Goal: Information Seeking & Learning: Find specific fact

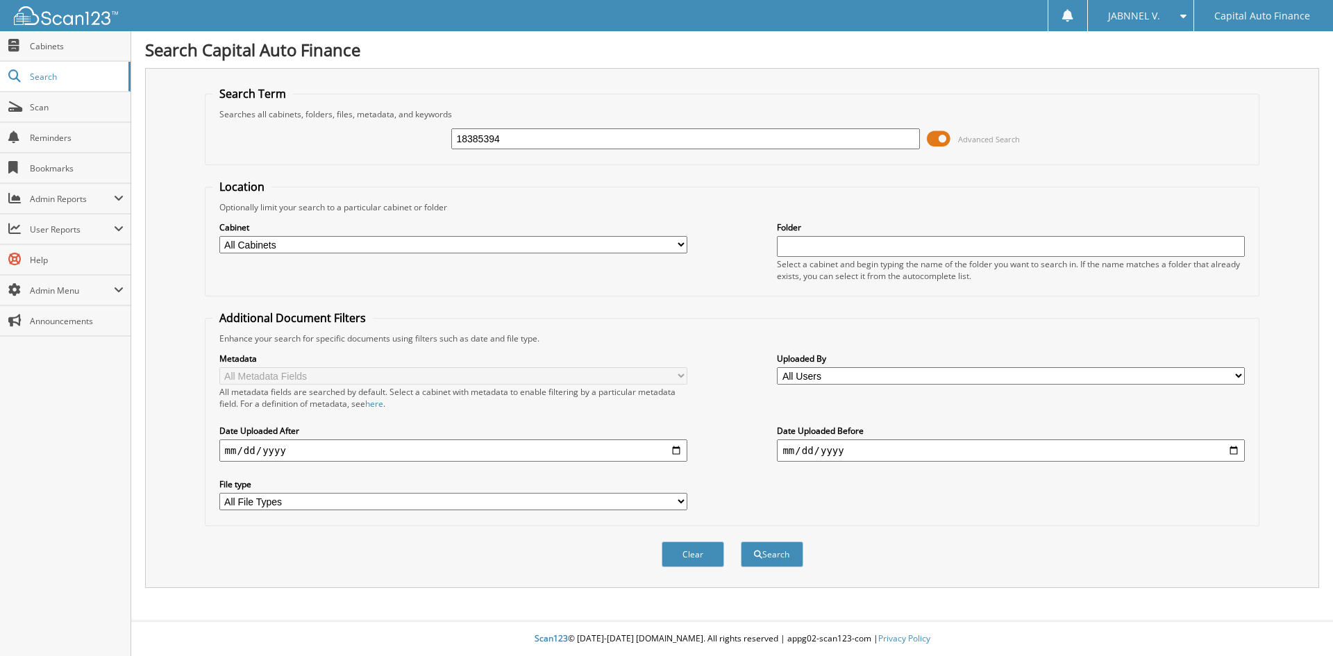
type input "18385394"
click at [943, 135] on span at bounding box center [939, 138] width 24 height 21
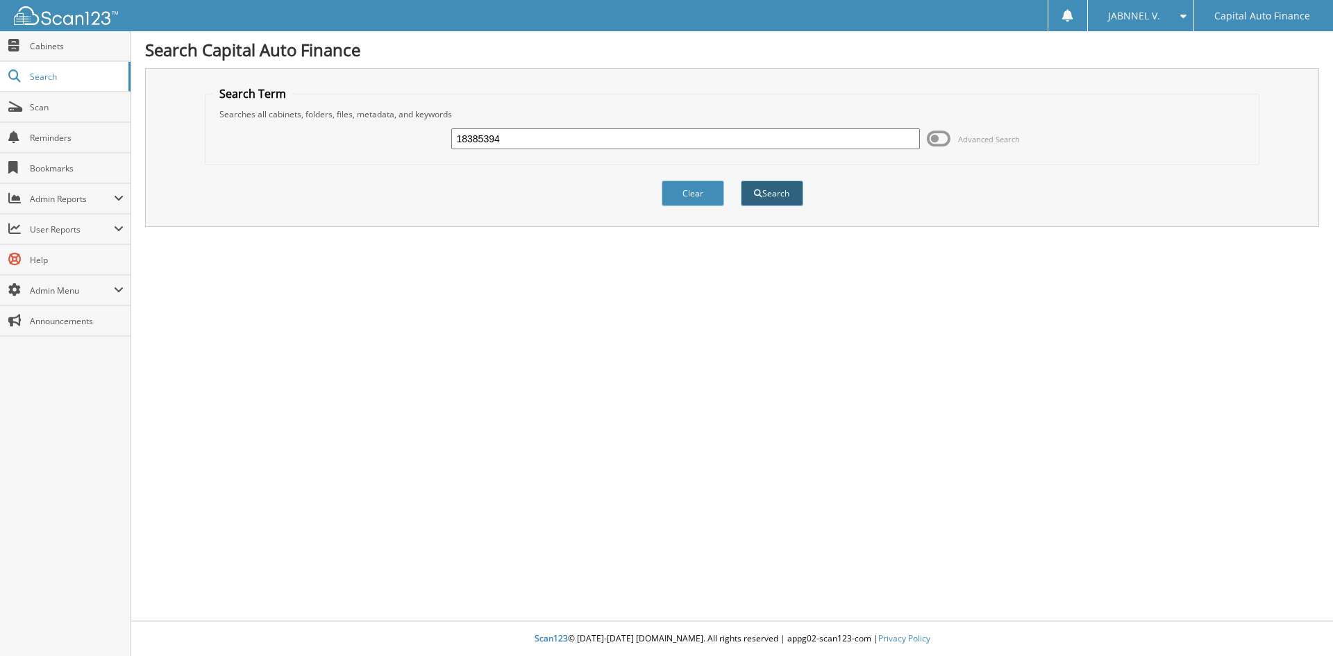
click at [762, 193] on button "Search" at bounding box center [772, 194] width 62 height 26
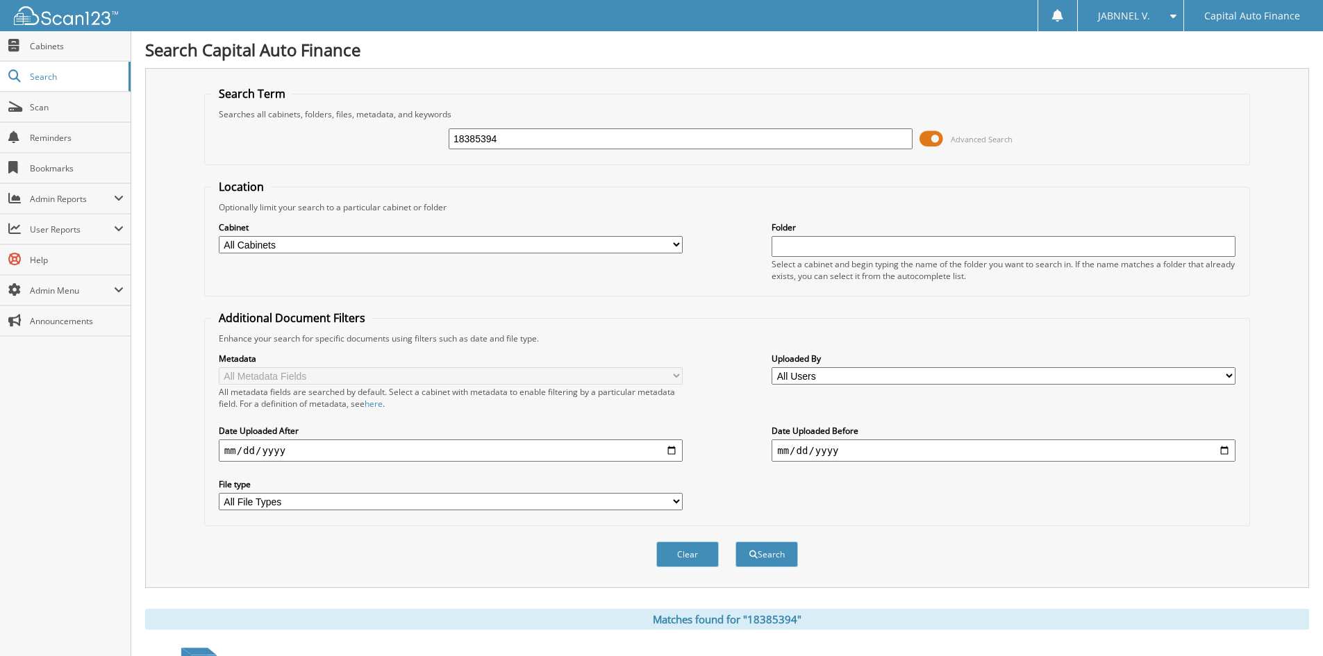
click at [935, 135] on span at bounding box center [931, 138] width 24 height 21
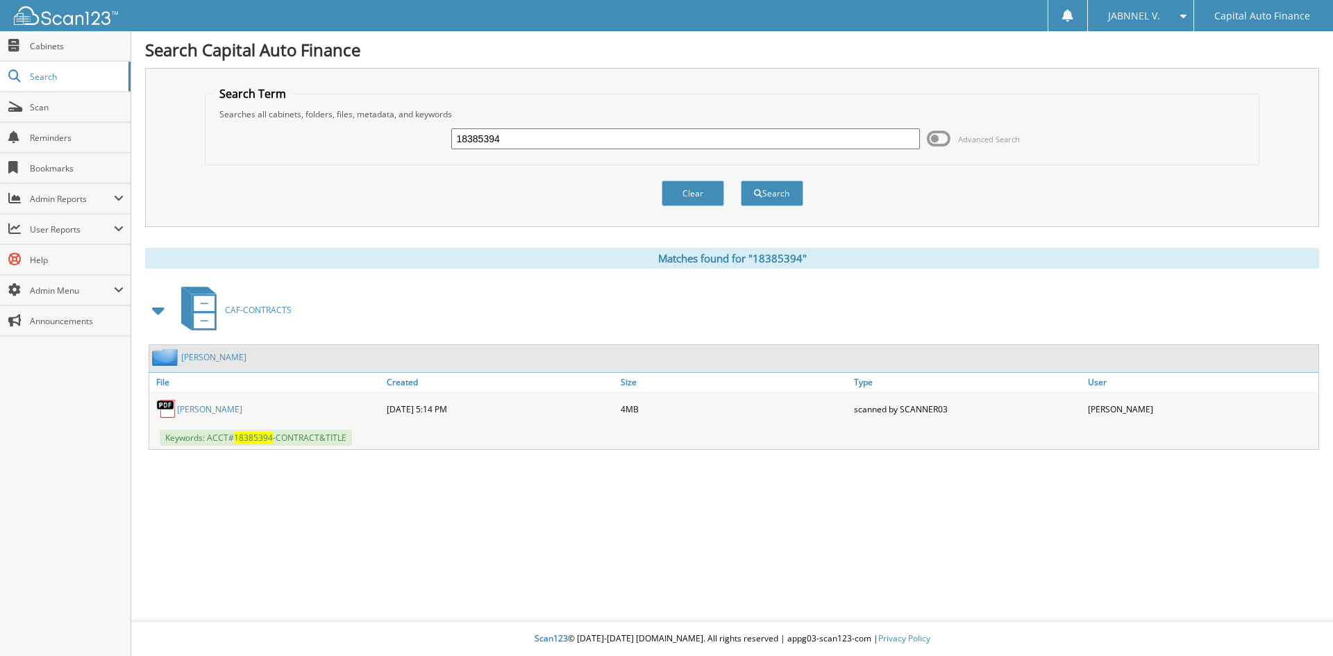
click at [228, 359] on link "OCAMPO-MORENO,JOSE" at bounding box center [213, 357] width 65 height 12
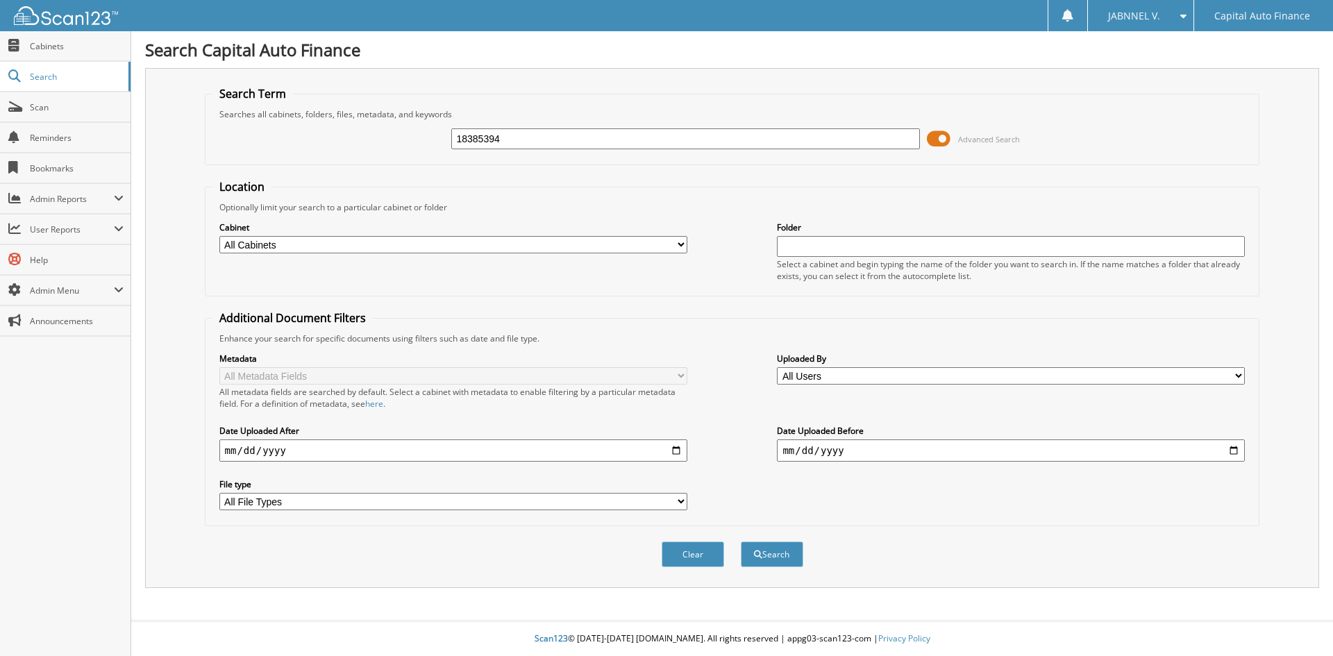
type input "18385394"
click at [944, 135] on span at bounding box center [939, 138] width 24 height 21
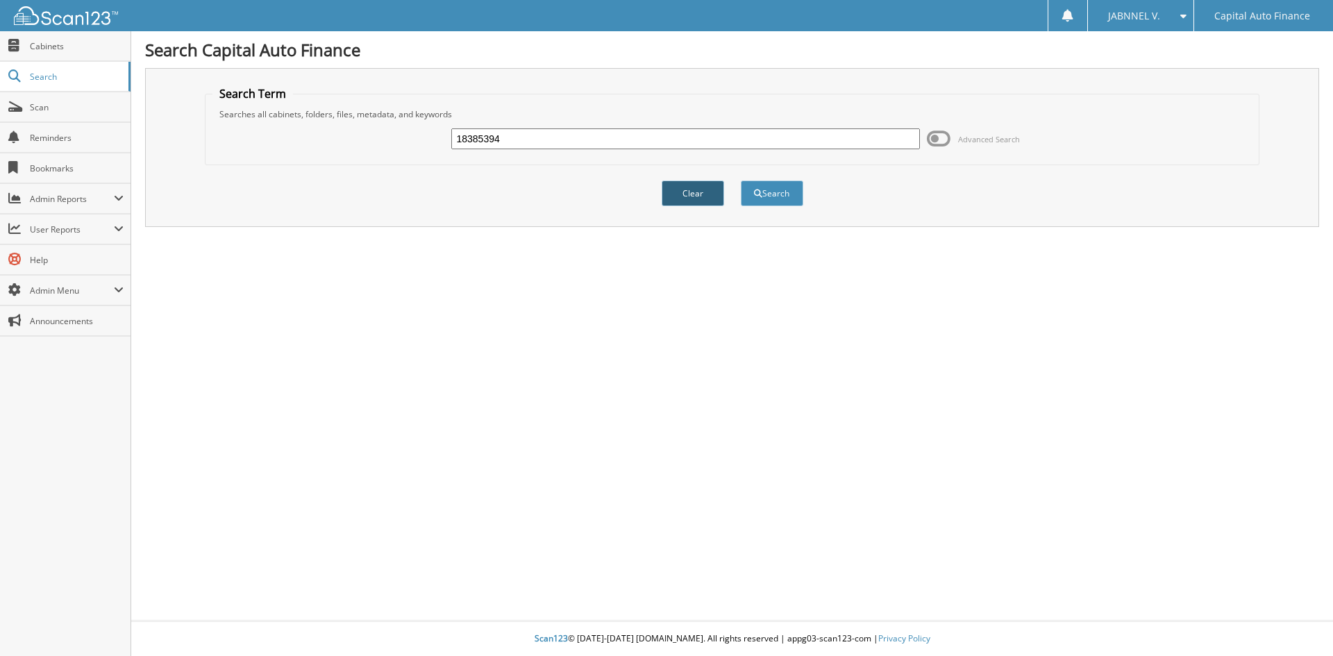
click at [700, 190] on button "Clear" at bounding box center [693, 194] width 62 height 26
paste input "18385394"
type input "18385394"
click at [767, 187] on button "Search" at bounding box center [772, 194] width 62 height 26
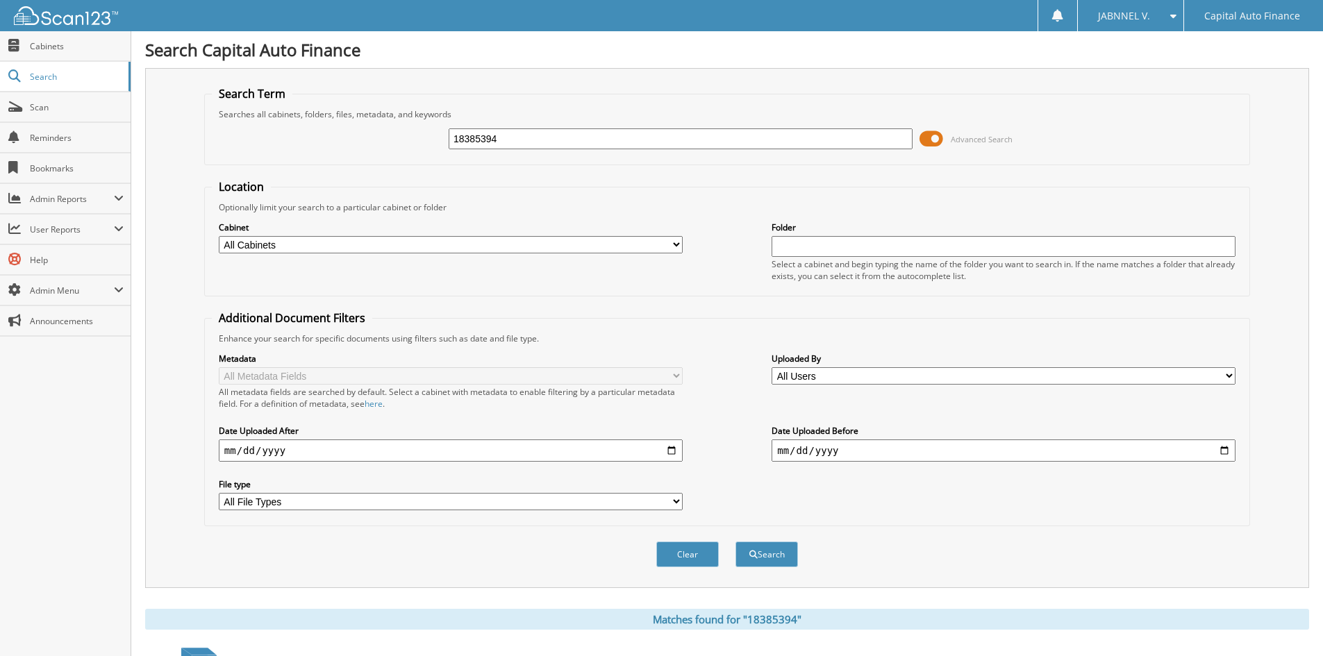
click at [935, 139] on span at bounding box center [931, 138] width 24 height 21
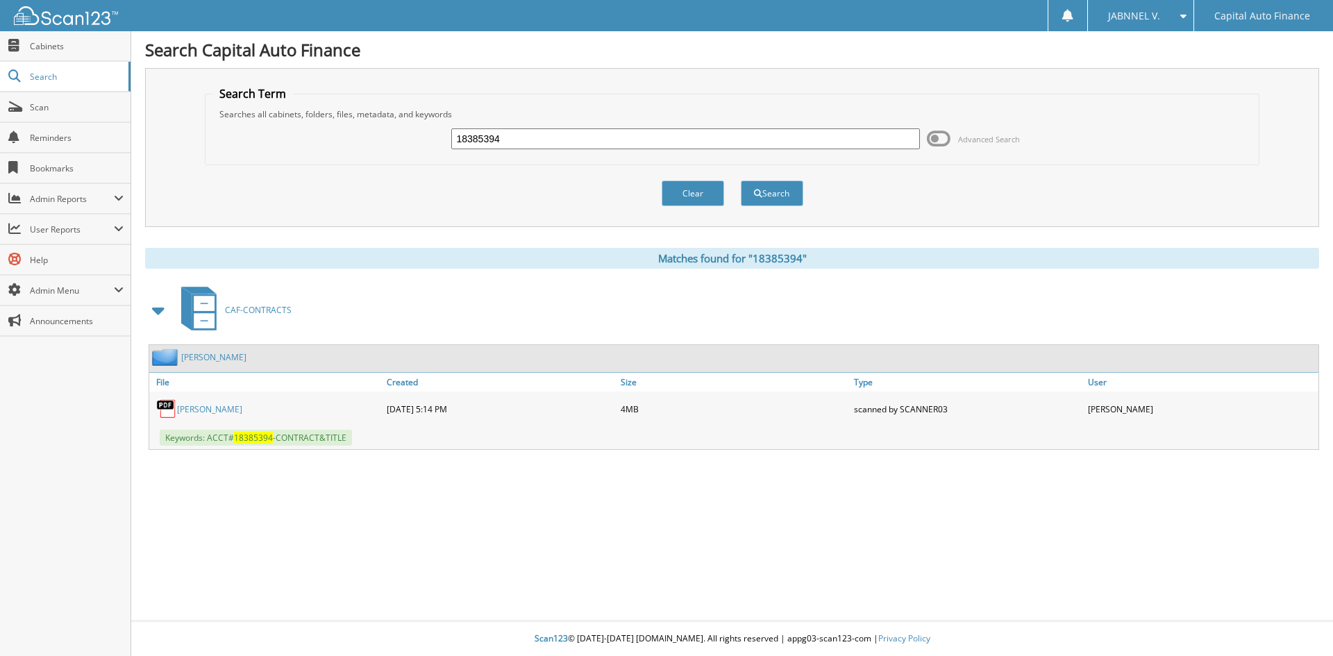
click at [231, 359] on link "OCAMPO-MORENO,JOSE" at bounding box center [213, 357] width 65 height 12
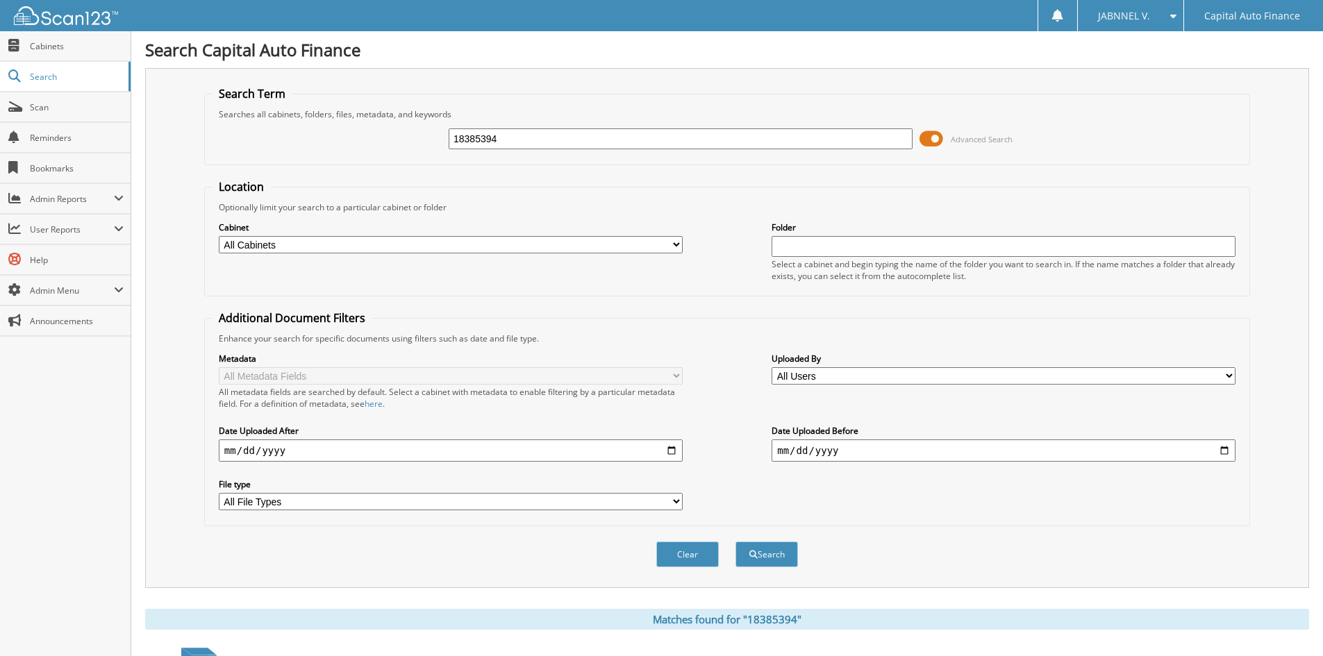
click at [935, 140] on span at bounding box center [931, 138] width 24 height 21
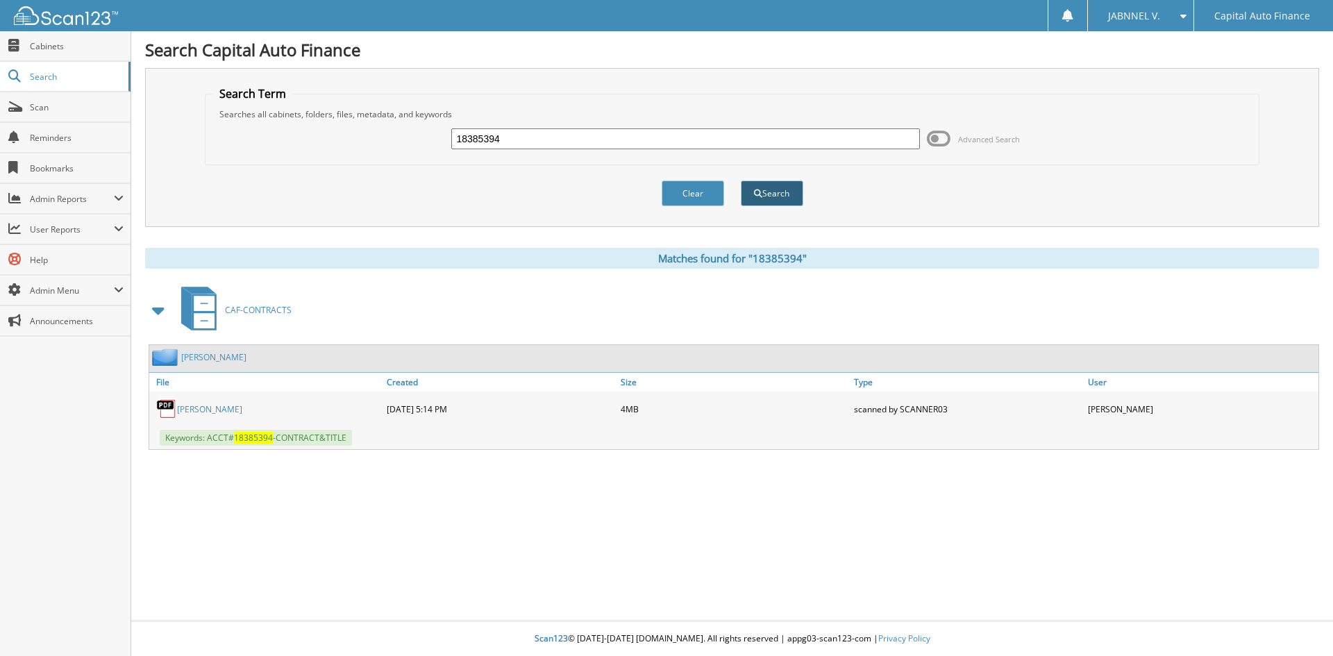
click at [750, 192] on button "Search" at bounding box center [772, 194] width 62 height 26
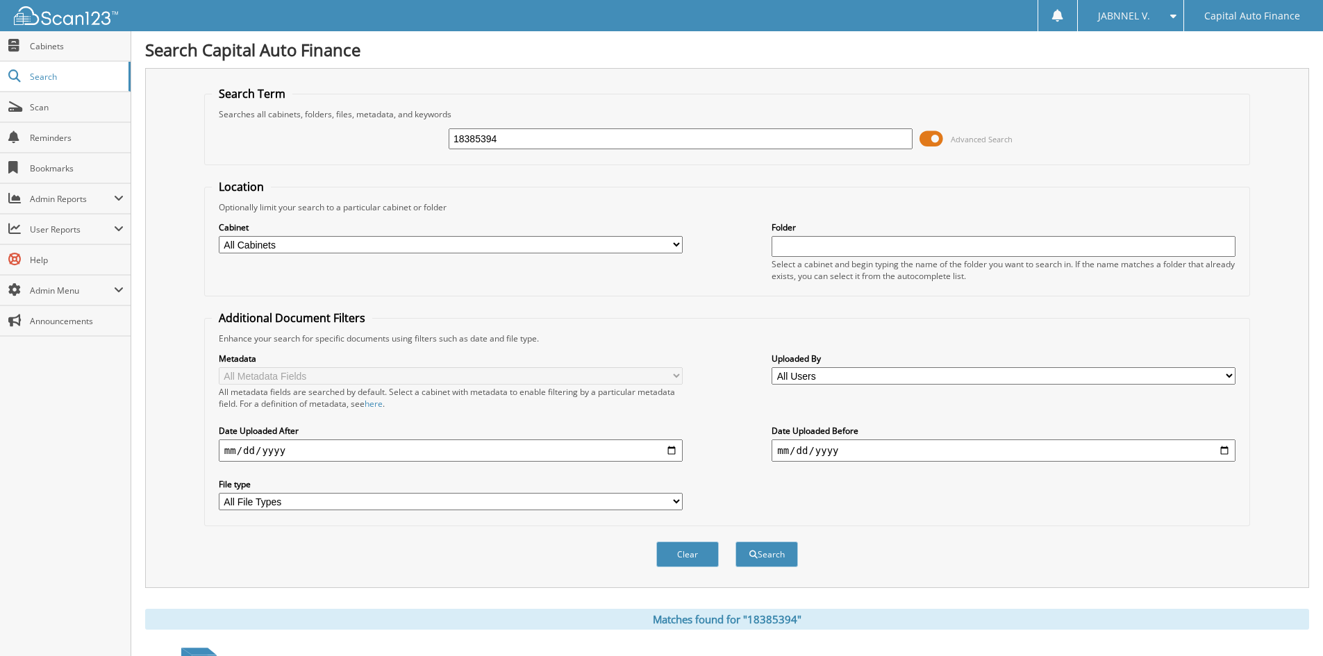
click at [938, 137] on span at bounding box center [931, 138] width 24 height 21
click at [940, 135] on span at bounding box center [931, 138] width 24 height 21
click at [938, 138] on span at bounding box center [931, 138] width 24 height 21
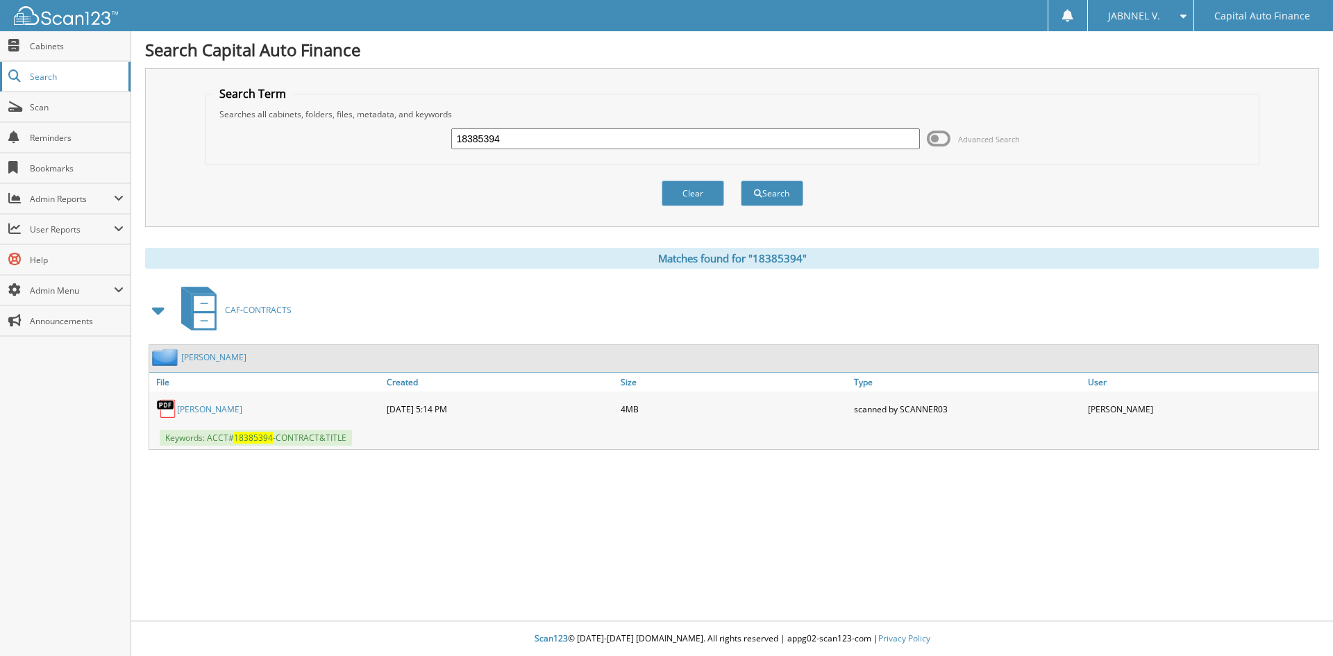
click at [72, 81] on span "Search" at bounding box center [76, 77] width 92 height 12
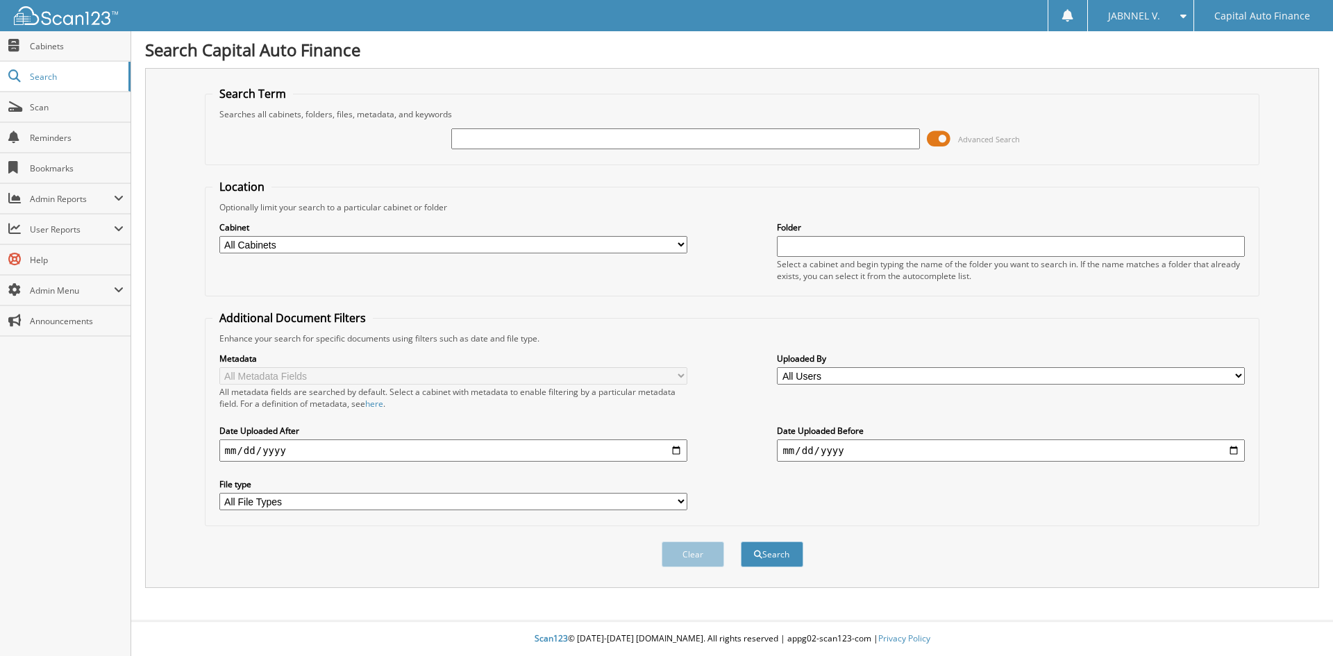
click at [918, 244] on input "text" at bounding box center [1011, 246] width 468 height 21
type input "JOSE OCAMPO"
click at [829, 340] on div "Enhance your search for specific documents using filters such as date and file …" at bounding box center [732, 339] width 1040 height 12
click at [781, 562] on button "Search" at bounding box center [772, 555] width 62 height 26
click at [685, 243] on select "All Cabinets CAF-BANK STATEMENTS CAF-CONTRACTS CAF-INSURANCE DEALER AGREEMENTS …" at bounding box center [453, 244] width 468 height 17
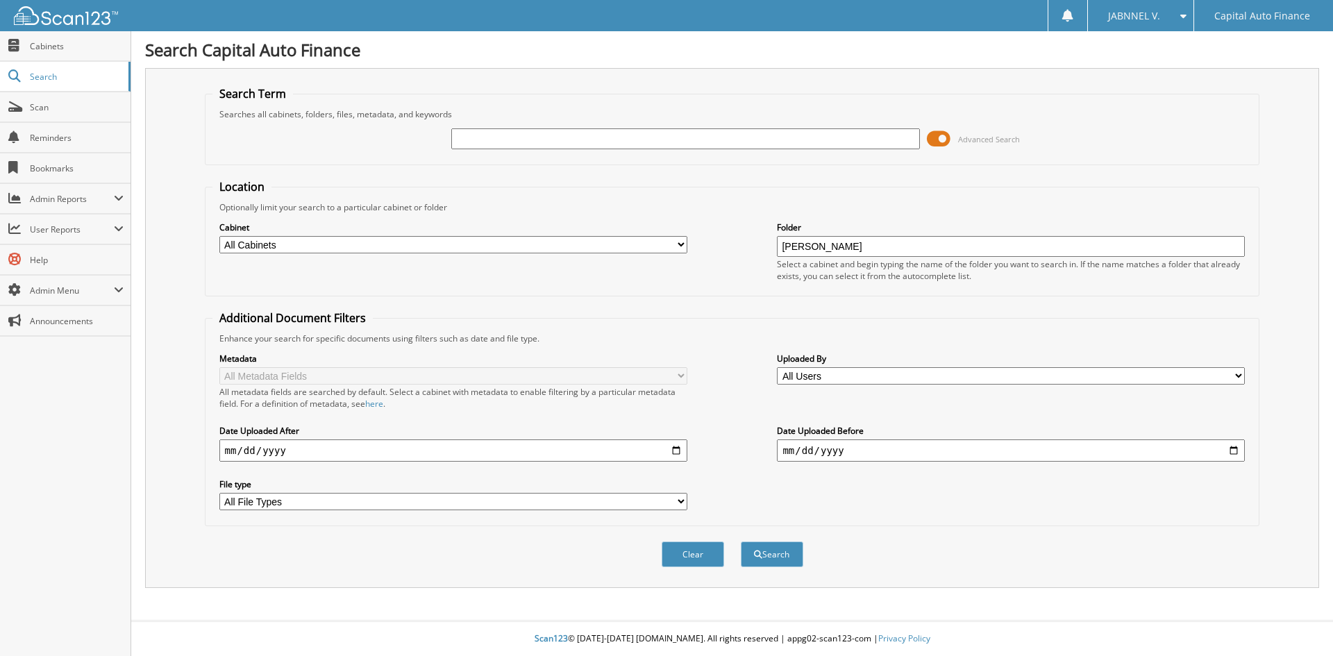
click at [219, 236] on select "All Cabinets CAF-BANK STATEMENTS CAF-CONTRACTS CAF-INSURANCE DEALER AGREEMENTS …" at bounding box center [453, 244] width 468 height 17
click at [677, 502] on select "All File Types EXE PDF" at bounding box center [453, 501] width 468 height 17
click at [52, 111] on span "Scan" at bounding box center [77, 107] width 94 height 12
